Goal: Transaction & Acquisition: Download file/media

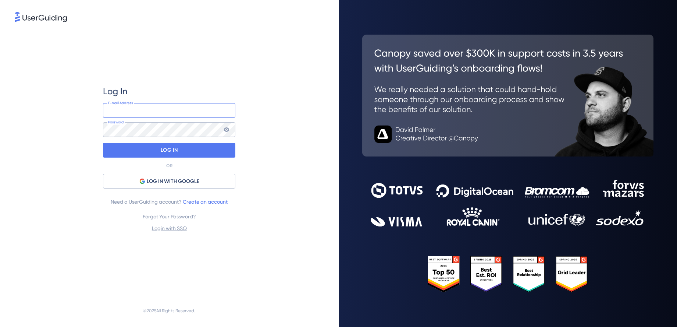
type input "[PERSON_NAME][EMAIL_ADDRESS][DOMAIN_NAME]"
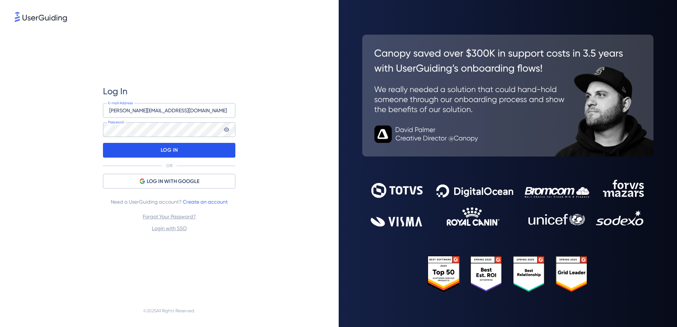
click at [175, 150] on p "LOG IN" at bounding box center [169, 150] width 17 height 12
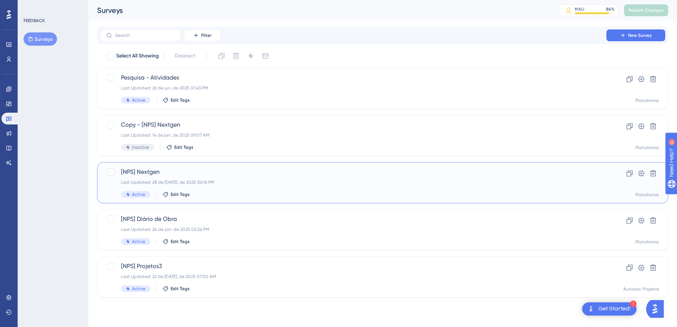
click at [158, 171] on span "[NPS] Nextgen" at bounding box center [353, 171] width 464 height 9
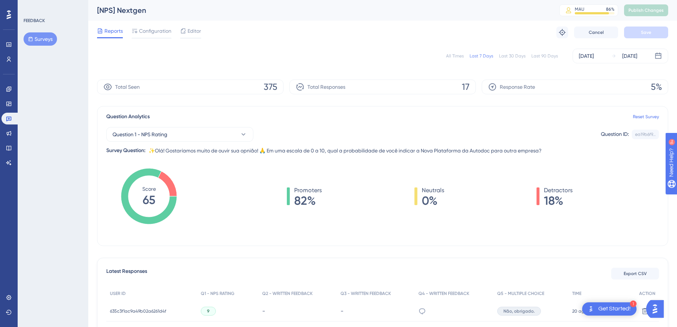
click at [509, 57] on div "Last 30 Days" at bounding box center [512, 56] width 26 height 6
click at [545, 57] on div "Last 90 Days" at bounding box center [544, 56] width 26 height 6
click at [458, 56] on div "All Times" at bounding box center [455, 56] width 18 height 6
click at [482, 56] on div "Last 7 Days" at bounding box center [482, 56] width 24 height 6
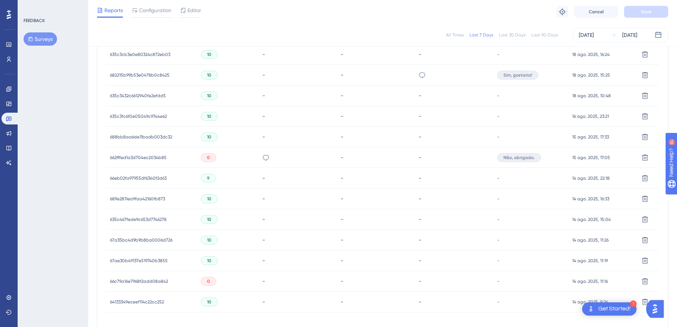
scroll to position [377, 0]
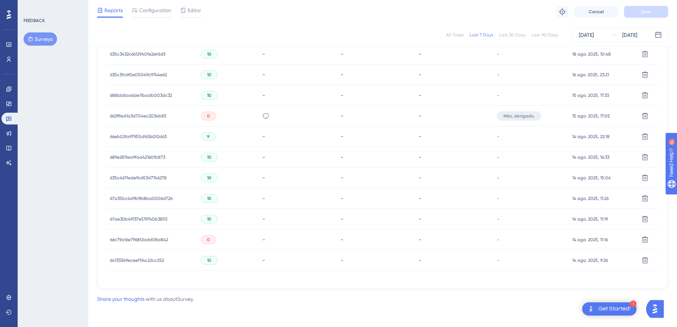
click at [136, 239] on span "66c79a16e7968f2add08a842" at bounding box center [139, 239] width 58 height 6
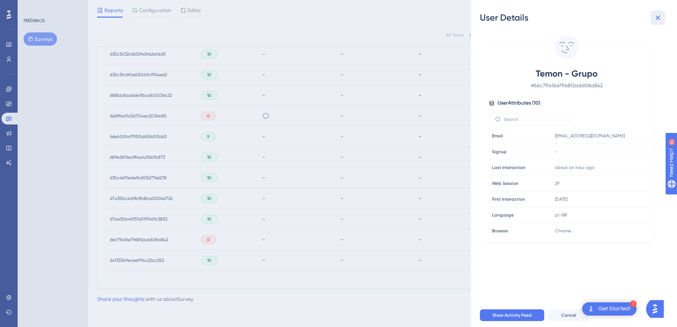
click at [657, 16] on icon at bounding box center [657, 17] width 9 height 9
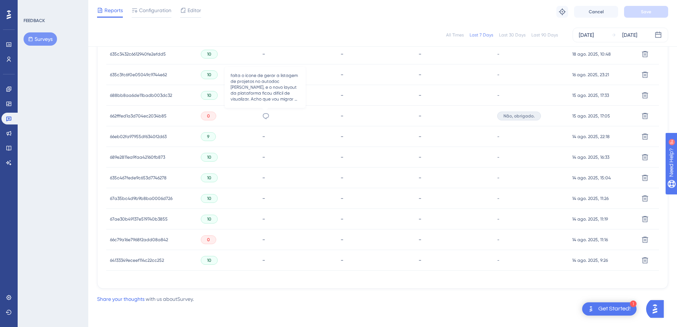
click at [266, 115] on icon at bounding box center [265, 115] width 7 height 7
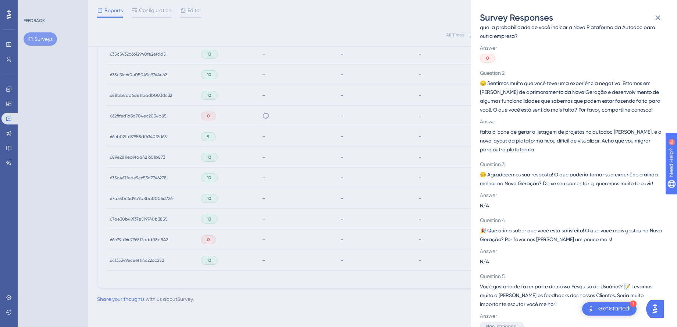
scroll to position [68, 0]
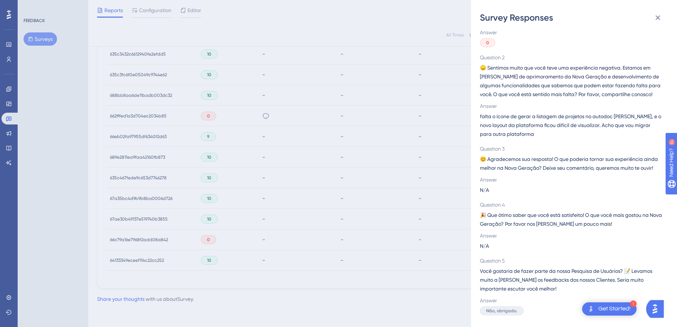
click at [293, 150] on div "Survey Responses 662fffed1a3d704ec2034b85 Question 1 ✨Olá! Gostaríamos muito de…" at bounding box center [338, 163] width 677 height 327
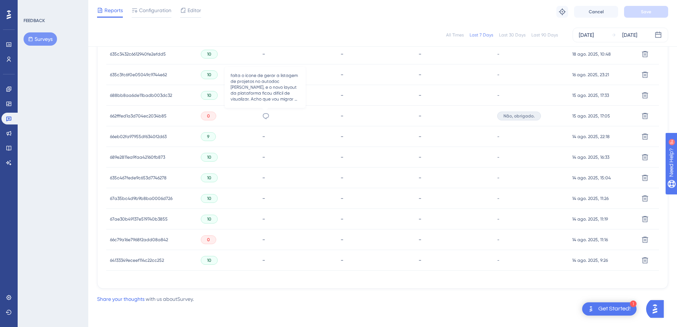
click at [266, 115] on icon at bounding box center [265, 115] width 7 height 7
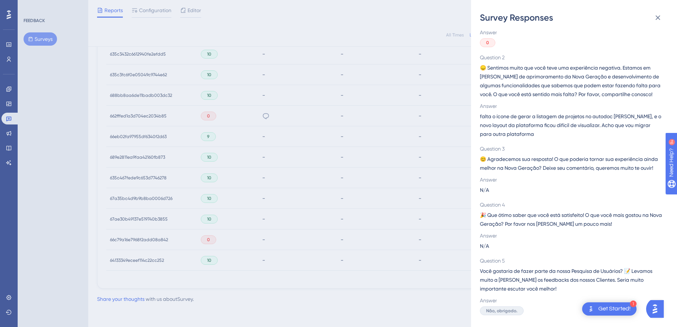
click at [394, 136] on div "Survey Responses 662fffed1a3d704ec2034b85 Question 1 ✨Olá! Gostaríamos muito de…" at bounding box center [338, 163] width 677 height 327
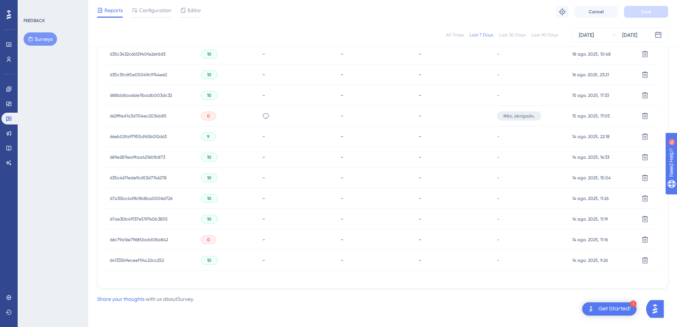
click at [148, 115] on span "662fffed1a3d704ec2034b85" at bounding box center [138, 116] width 57 height 6
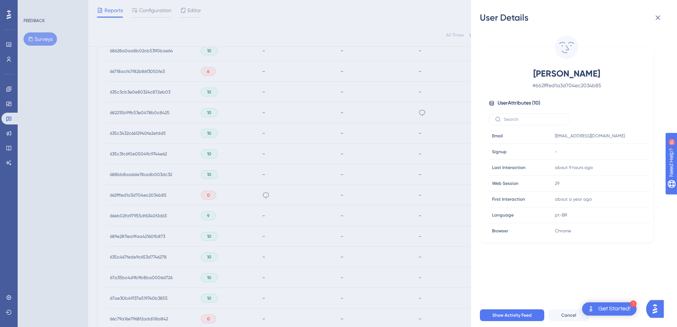
scroll to position [301, 0]
click at [658, 17] on icon at bounding box center [658, 17] width 5 height 5
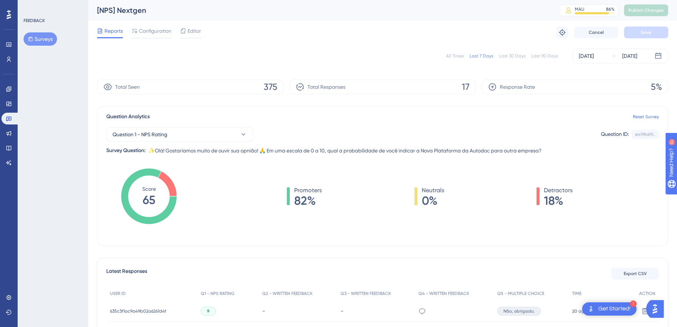
scroll to position [6, 0]
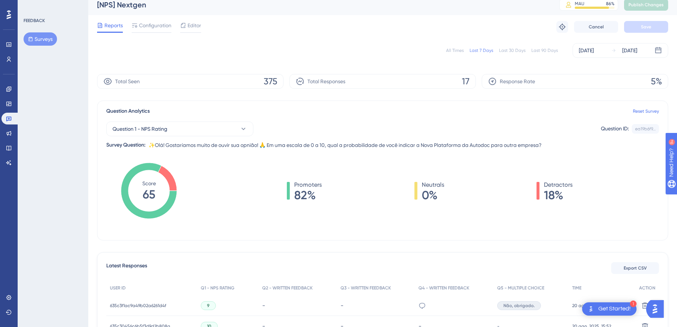
click at [459, 50] on div "All Times" at bounding box center [455, 50] width 18 height 6
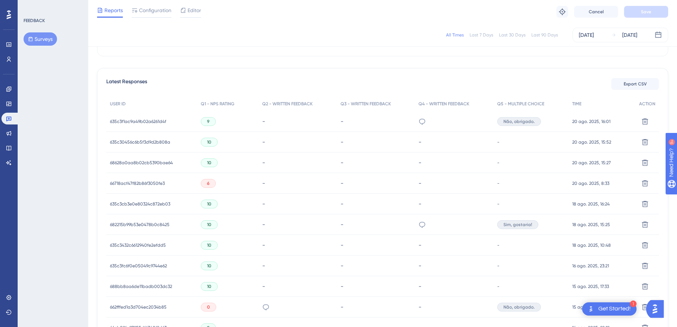
scroll to position [188, 0]
click at [157, 183] on span "66718acf47f82b86f3050fe3" at bounding box center [137, 182] width 55 height 6
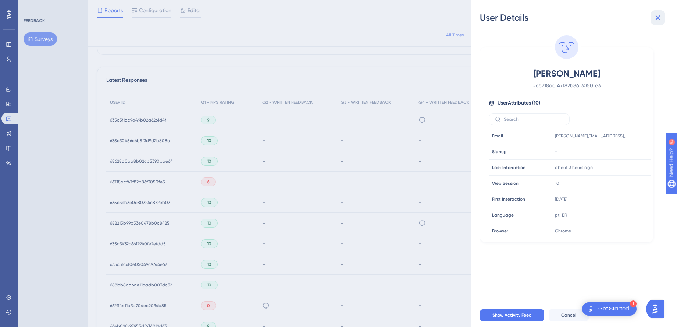
click at [655, 17] on icon at bounding box center [657, 17] width 9 height 9
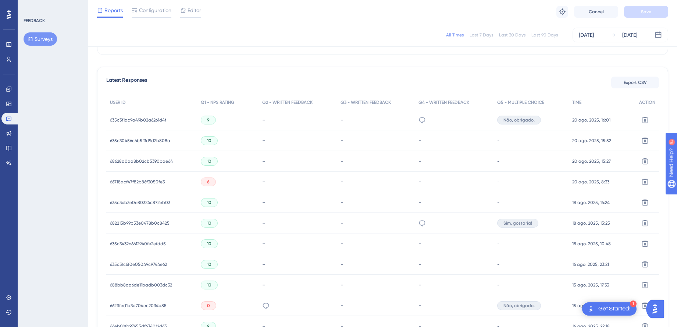
click at [132, 179] on span "66718acf47f82b86f3050fe3" at bounding box center [137, 182] width 55 height 6
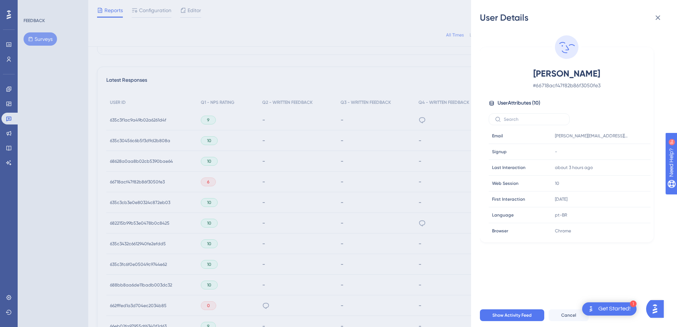
click at [546, 74] on span "[PERSON_NAME]" at bounding box center [566, 74] width 129 height 12
copy span "[PERSON_NAME]"
click at [338, 170] on div "User Details [PERSON_NAME] # 66718acf47f82b86f3050fe3 User Attributes ( 10 ) Em…" at bounding box center [338, 163] width 677 height 327
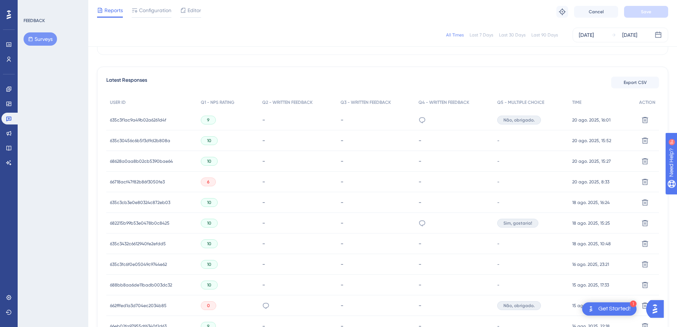
click at [139, 307] on span "662fffed1a3d704ec2034b85" at bounding box center [138, 305] width 57 height 6
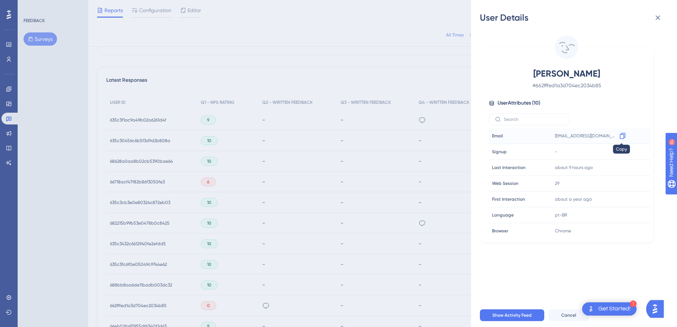
click at [620, 136] on icon at bounding box center [622, 135] width 7 height 7
click at [274, 292] on div "User Details [PERSON_NAME] # 662fffed1a3d704ec2034b85 User Attributes ( 10 ) Em…" at bounding box center [338, 163] width 677 height 327
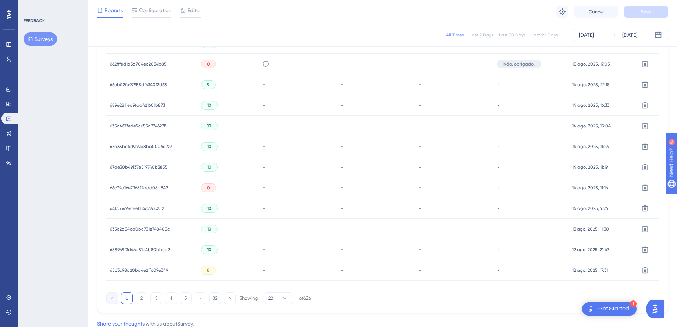
scroll to position [454, 0]
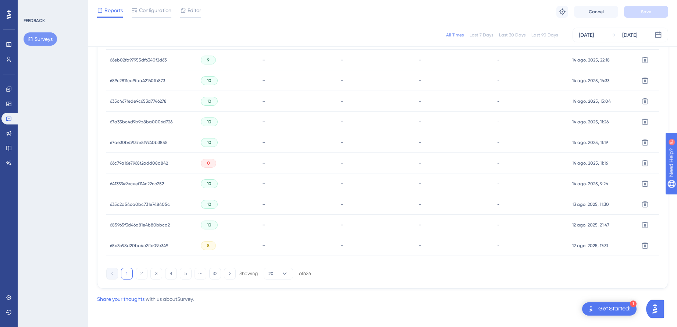
click at [140, 164] on span "66c79a16e7968f2add08a842" at bounding box center [139, 163] width 58 height 6
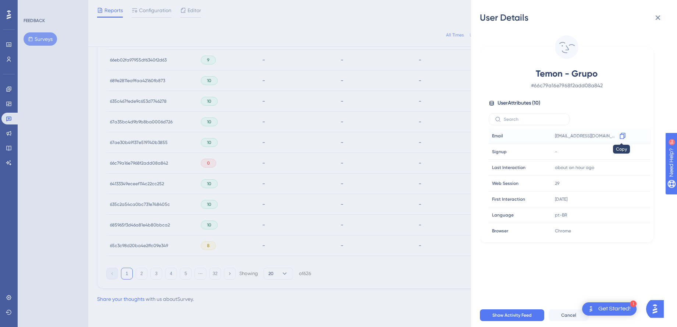
click at [622, 135] on icon at bounding box center [623, 136] width 6 height 6
click at [346, 206] on div "User Details Temon - Grupo # 66c79a16e7968f2add08a842 User Attributes ( 10 ) Em…" at bounding box center [338, 163] width 677 height 327
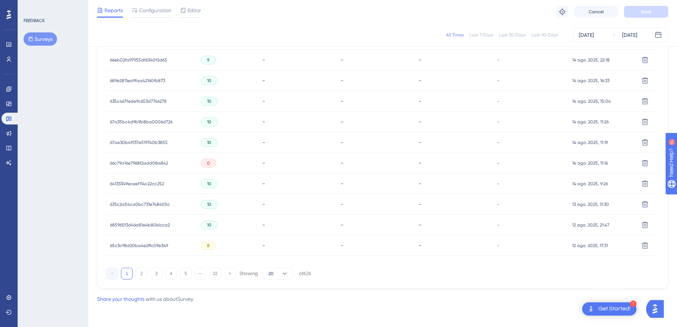
click at [129, 248] on div "65c3c98d20ba4e2ffc09e349 65c3c98d20ba4e2ffc09e349" at bounding box center [139, 245] width 58 height 21
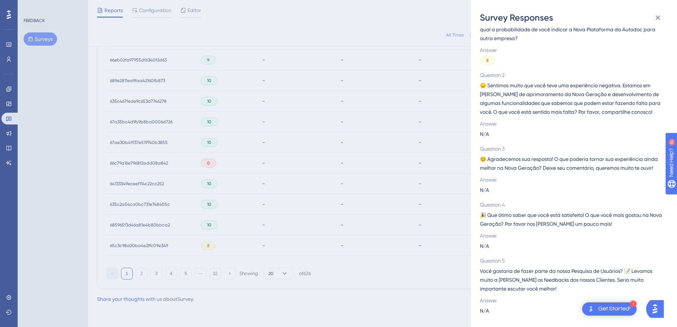
scroll to position [0, 0]
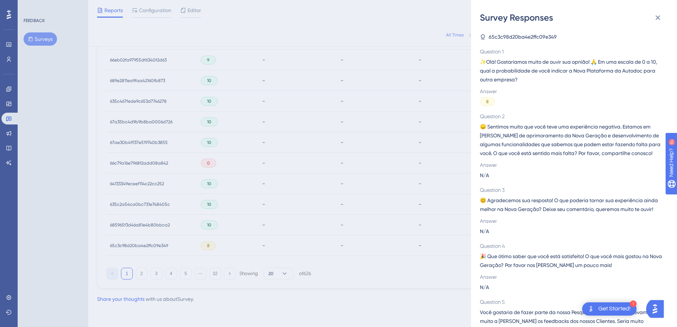
click at [312, 206] on div "Survey Responses 65c3c98d20ba4e2ffc09e349 Question 1 ✨Olá! Gostaríamos muito de…" at bounding box center [338, 163] width 677 height 327
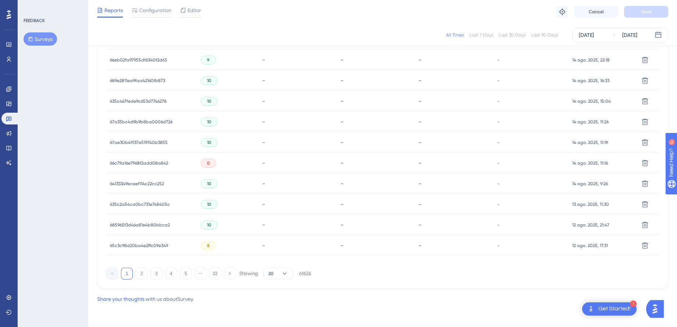
click at [162, 245] on span "65c3c98d20ba4e2ffc09e349" at bounding box center [139, 245] width 58 height 6
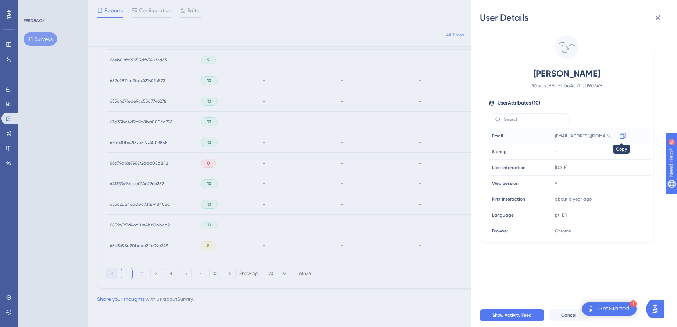
click at [622, 136] on icon at bounding box center [622, 135] width 7 height 7
click at [224, 255] on div "User Details Tales [PERSON_NAME] # 65c3c98d20ba4e2ffc09e349 User Attributes ( 1…" at bounding box center [338, 163] width 677 height 327
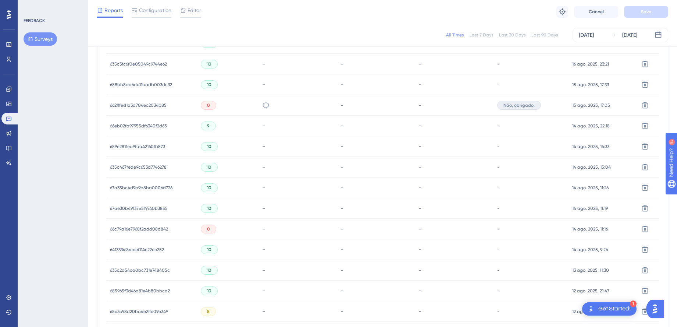
scroll to position [454, 0]
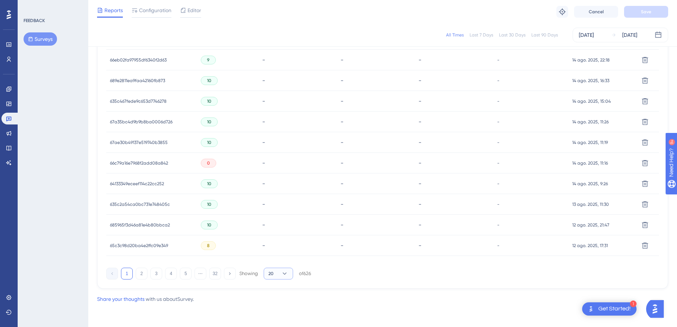
click at [275, 276] on button "20" at bounding box center [278, 273] width 29 height 12
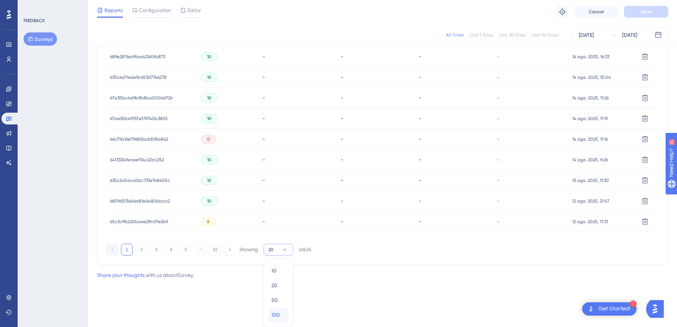
click at [274, 316] on span "100" at bounding box center [275, 314] width 8 height 9
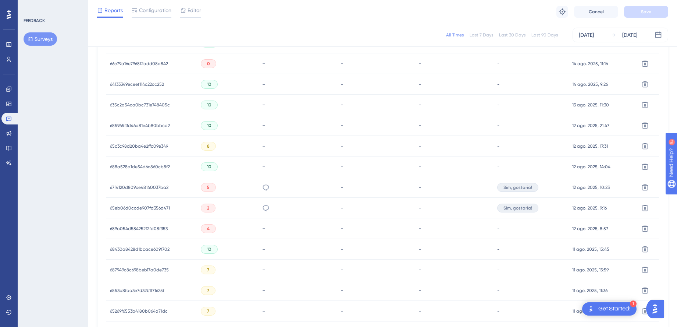
scroll to position [570, 0]
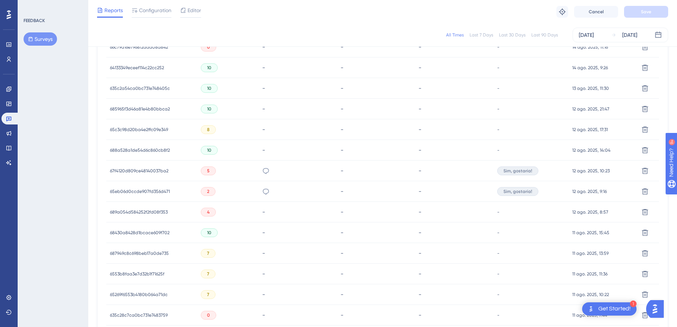
click at [156, 213] on span "689a054d584252f2fd08f353" at bounding box center [139, 212] width 58 height 6
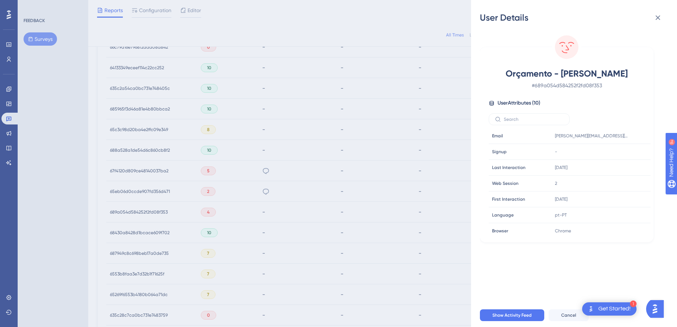
click at [412, 193] on div "User Details Orçamento - [PERSON_NAME] # 689a054d584252f2fd08f353 User Attribut…" at bounding box center [338, 163] width 677 height 327
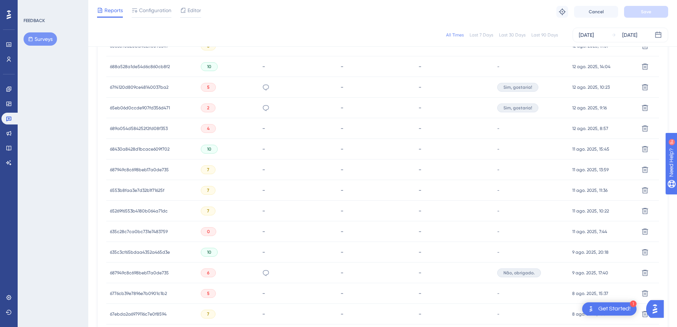
scroll to position [658, 0]
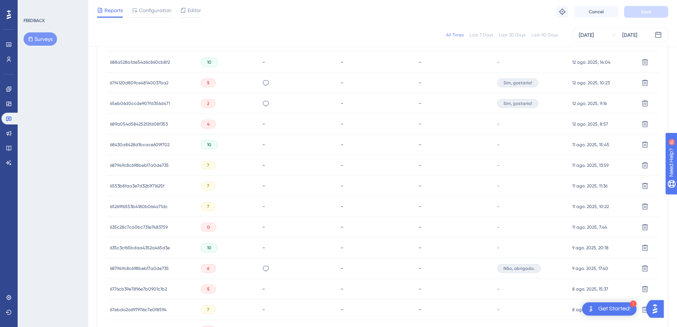
click at [139, 224] on span "635c28c7ca0bc731e7483759" at bounding box center [139, 227] width 58 height 6
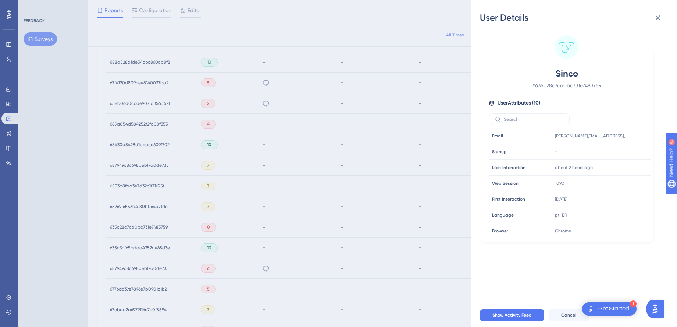
click at [361, 190] on div "User Details Sinco # 635c28c7ca0bc731e7483759 User Attributes ( 10 ) Email Emai…" at bounding box center [338, 163] width 677 height 327
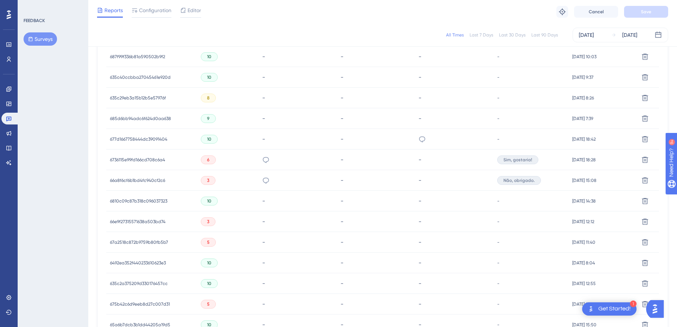
scroll to position [1344, 0]
click at [140, 178] on span "66a8f6cf6b1bd4fc940cf2c6" at bounding box center [137, 179] width 55 height 6
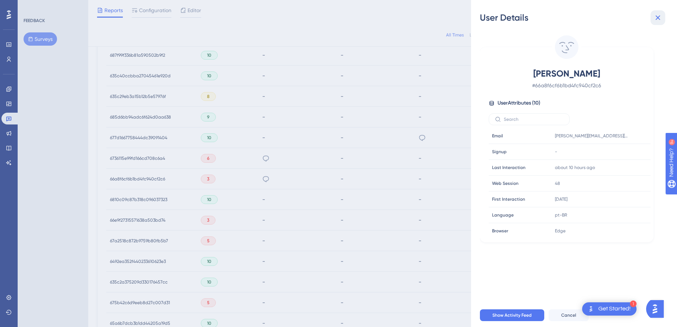
click at [655, 21] on icon at bounding box center [657, 17] width 9 height 9
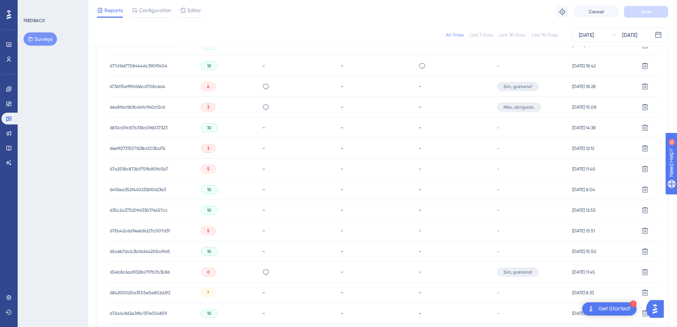
scroll to position [1418, 0]
click at [160, 144] on span "66e9f27315571638a503bd74" at bounding box center [138, 146] width 56 height 6
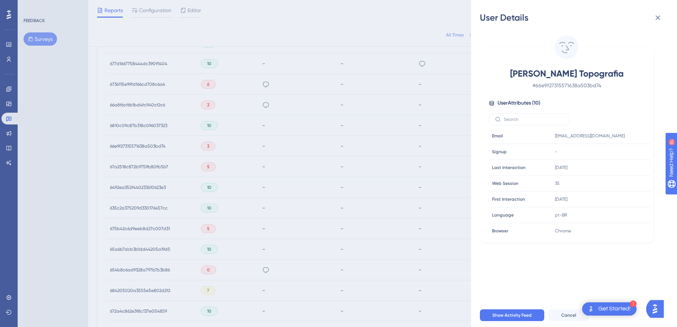
click at [409, 185] on div "User Details [PERSON_NAME] Topografia # 66e9f27315571638a503bd74 User Attribute…" at bounding box center [338, 163] width 677 height 327
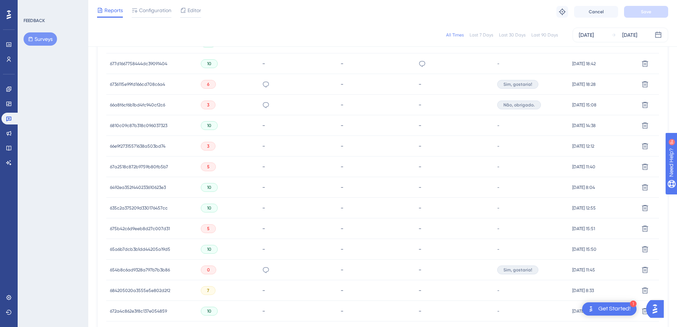
click at [148, 168] on span "67a2518c872b9759b80fb5b7" at bounding box center [139, 167] width 58 height 6
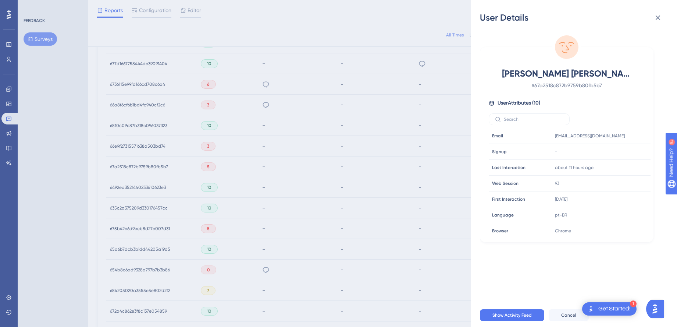
click at [382, 218] on div "User Details [PERSON_NAME] [PERSON_NAME] # 67a2518c872b9759b80fb5b7 User Attrib…" at bounding box center [338, 163] width 677 height 327
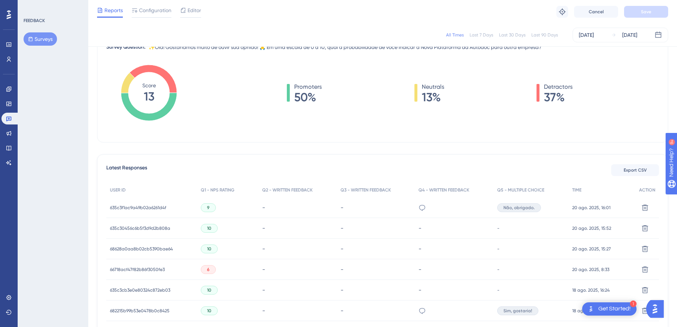
scroll to position [0, 0]
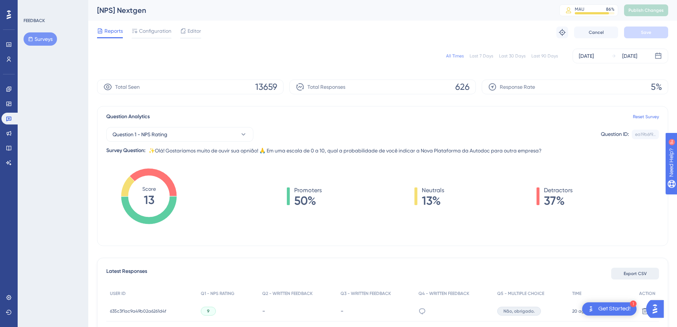
click at [624, 273] on span "Export CSV" at bounding box center [635, 273] width 23 height 6
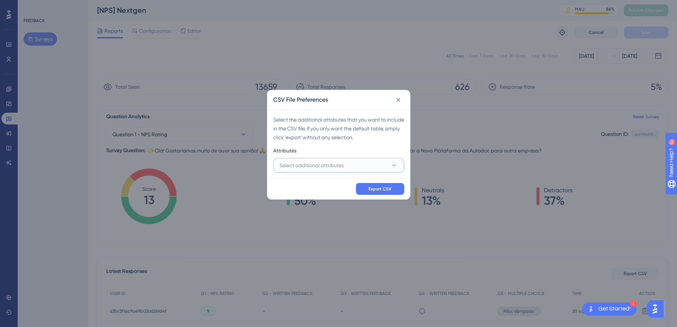
click at [338, 170] on button "Select additional attributes" at bounding box center [338, 165] width 131 height 15
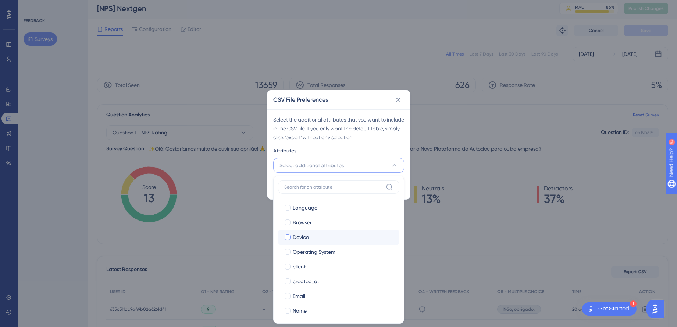
scroll to position [65, 0]
click at [287, 303] on div at bounding box center [287, 306] width 7 height 7
checkbox input "true"
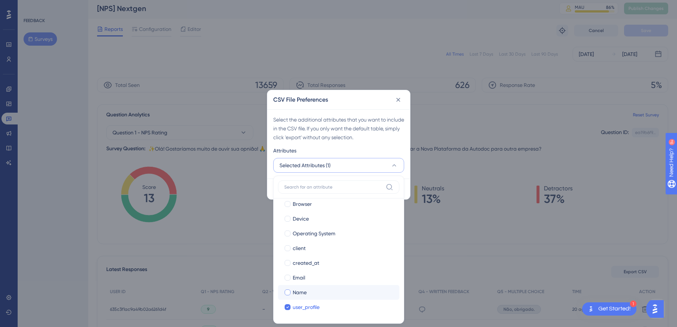
click at [289, 290] on div at bounding box center [288, 292] width 6 height 6
checkbox input "true"
click at [289, 279] on div at bounding box center [288, 277] width 6 height 6
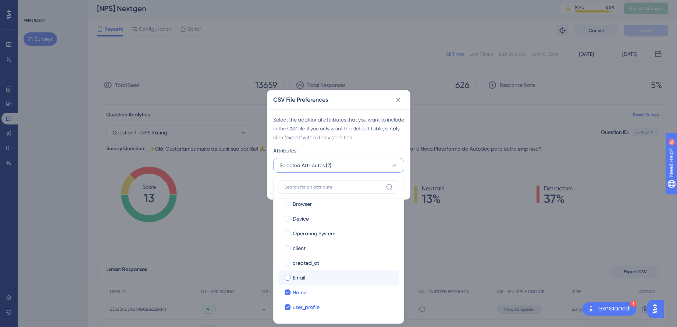
checkbox input "true"
click at [289, 261] on div at bounding box center [288, 263] width 6 height 6
checkbox input "true"
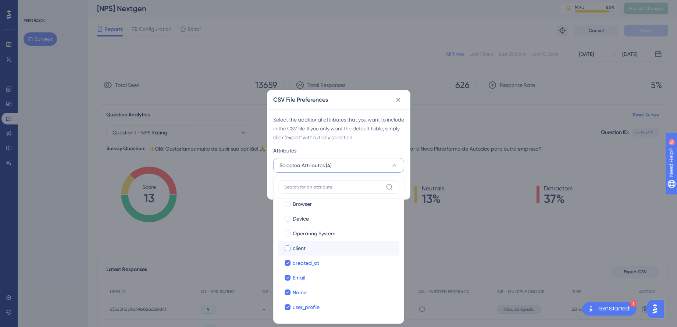
click at [287, 246] on div at bounding box center [288, 248] width 6 height 6
checkbox input "true"
click at [287, 246] on div at bounding box center [288, 249] width 6 height 6
checkbox input "true"
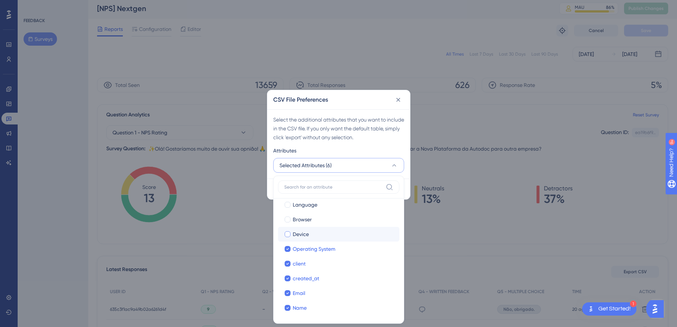
click at [286, 234] on div at bounding box center [288, 234] width 6 height 6
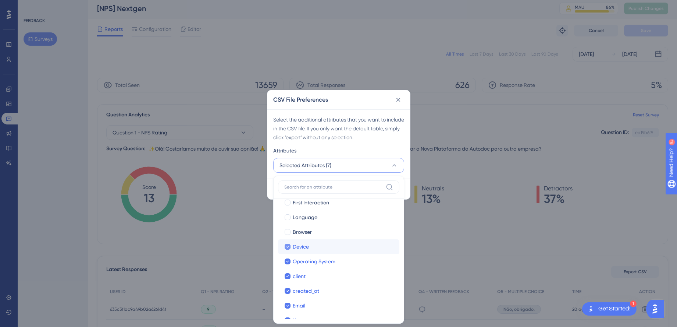
click at [285, 246] on div at bounding box center [288, 246] width 6 height 6
checkbox input "false"
click at [285, 262] on div at bounding box center [288, 261] width 6 height 6
checkbox input "false"
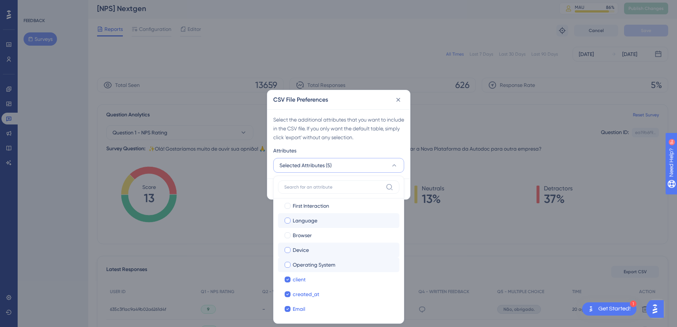
scroll to position [65, 0]
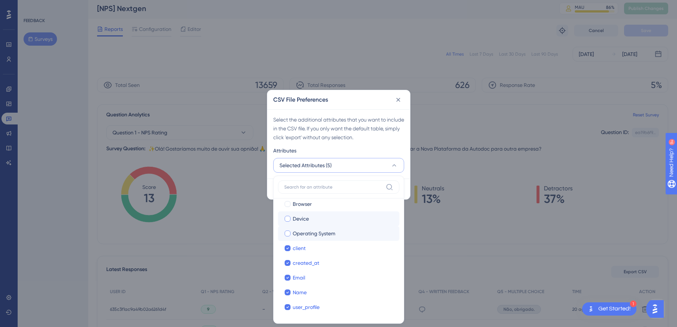
click at [408, 173] on div "Select the additional attributes that you want to include in the CSV file. If y…" at bounding box center [338, 143] width 143 height 69
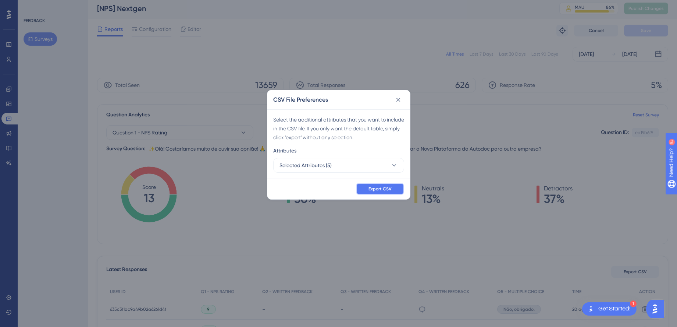
click at [388, 189] on span "Export CSV" at bounding box center [379, 189] width 23 height 6
